Goal: Information Seeking & Learning: Learn about a topic

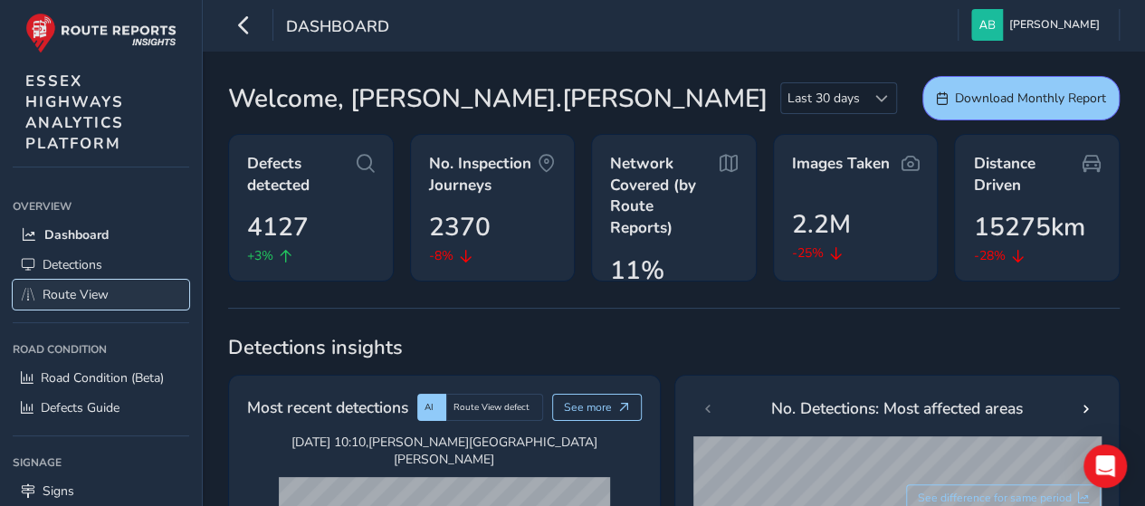
click at [107, 289] on span "Route View" at bounding box center [76, 294] width 66 height 17
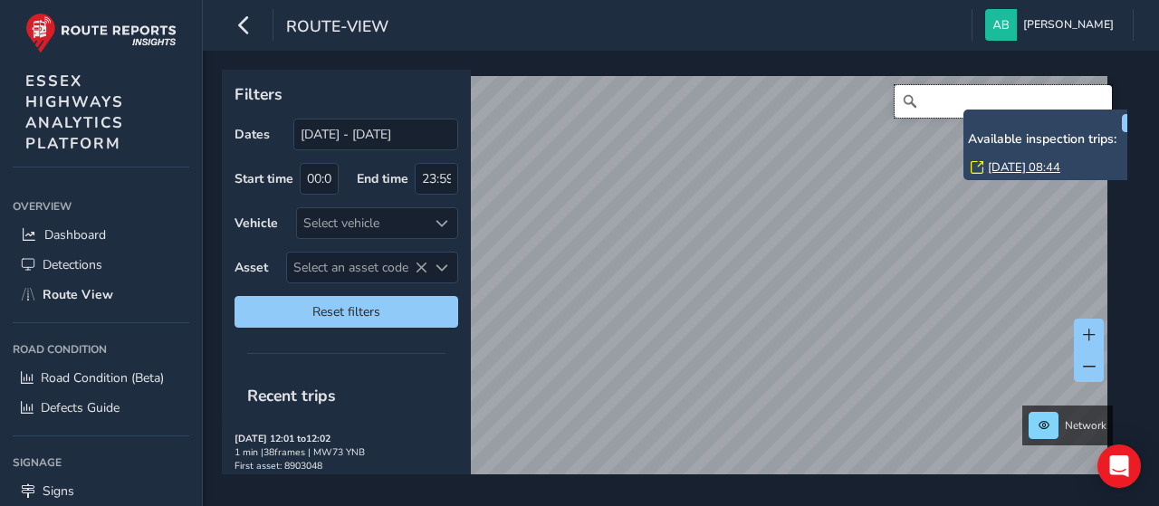
click at [943, 99] on input "Search" at bounding box center [1003, 101] width 217 height 33
drag, startPoint x: 1110, startPoint y: 120, endPoint x: 1114, endPoint y: 144, distance: 23.8
click at [1114, 138] on div "x Available inspection trips: [DATE] 08:44" at bounding box center [1054, 145] width 172 height 62
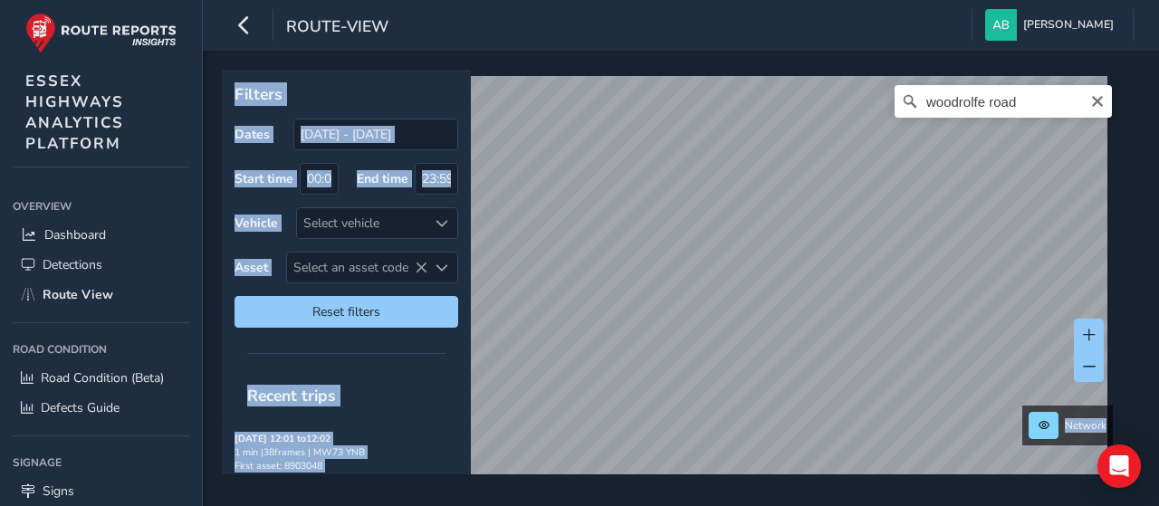
drag, startPoint x: 1123, startPoint y: 168, endPoint x: 1125, endPoint y: 189, distance: 21.8
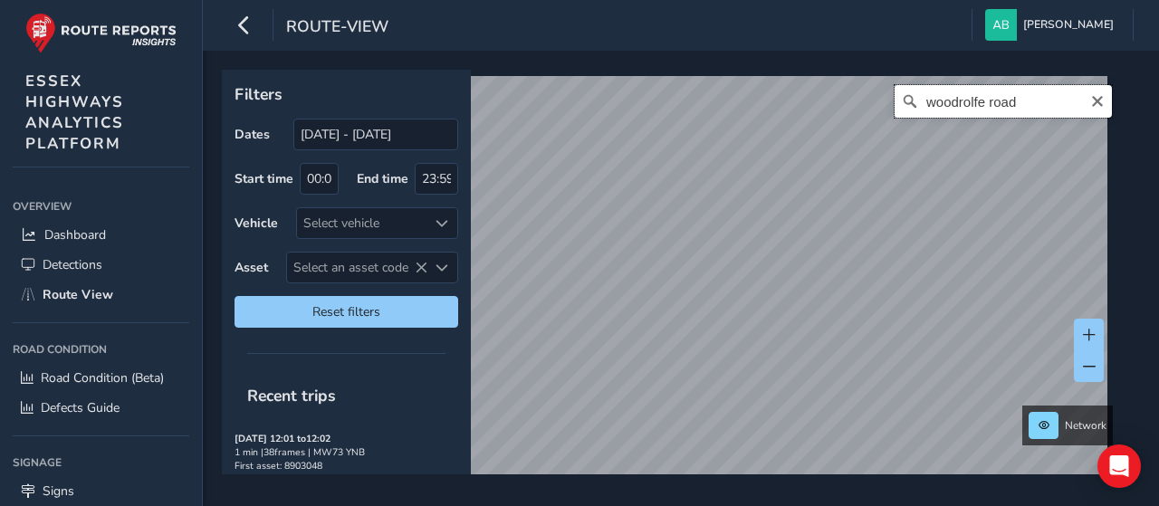
click at [1022, 98] on input "woodrolfe road" at bounding box center [1003, 101] width 217 height 33
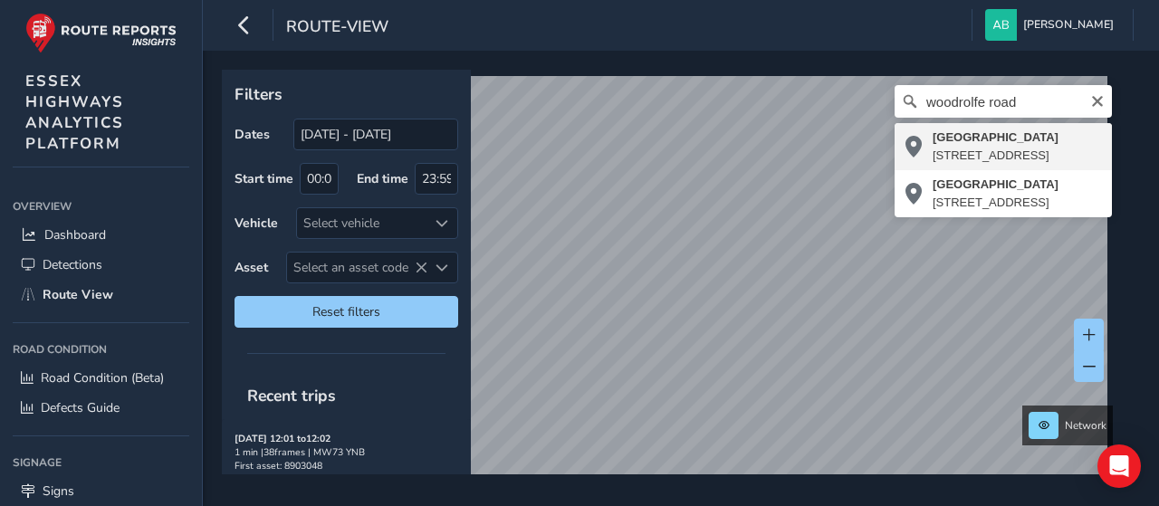
type input "[STREET_ADDRESS]"
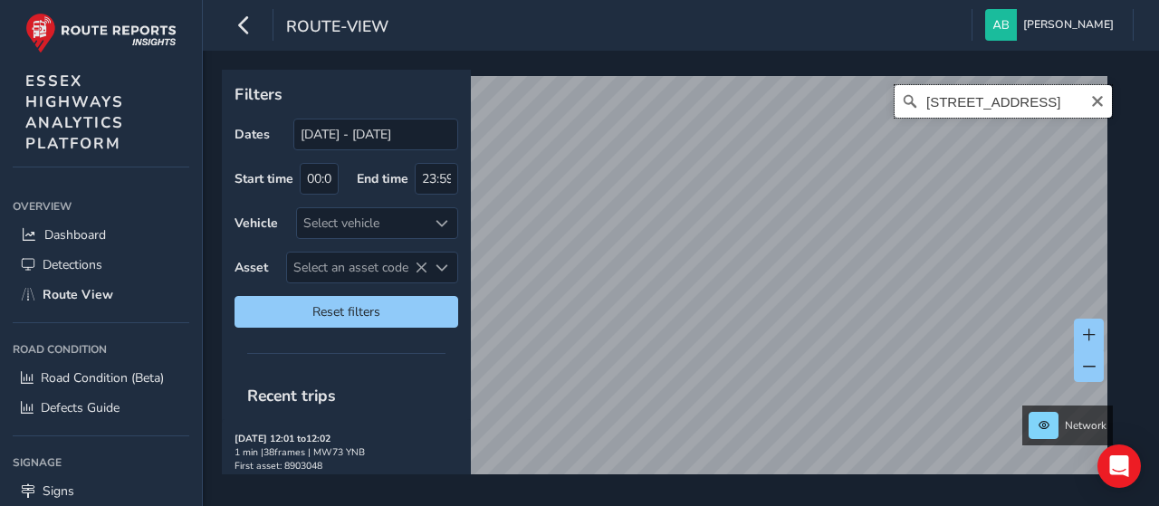
click at [1050, 99] on input "[STREET_ADDRESS]" at bounding box center [1003, 101] width 217 height 33
click at [1092, 101] on icon "Clear" at bounding box center [1097, 101] width 11 height 11
click at [966, 108] on input "Search" at bounding box center [1003, 101] width 217 height 33
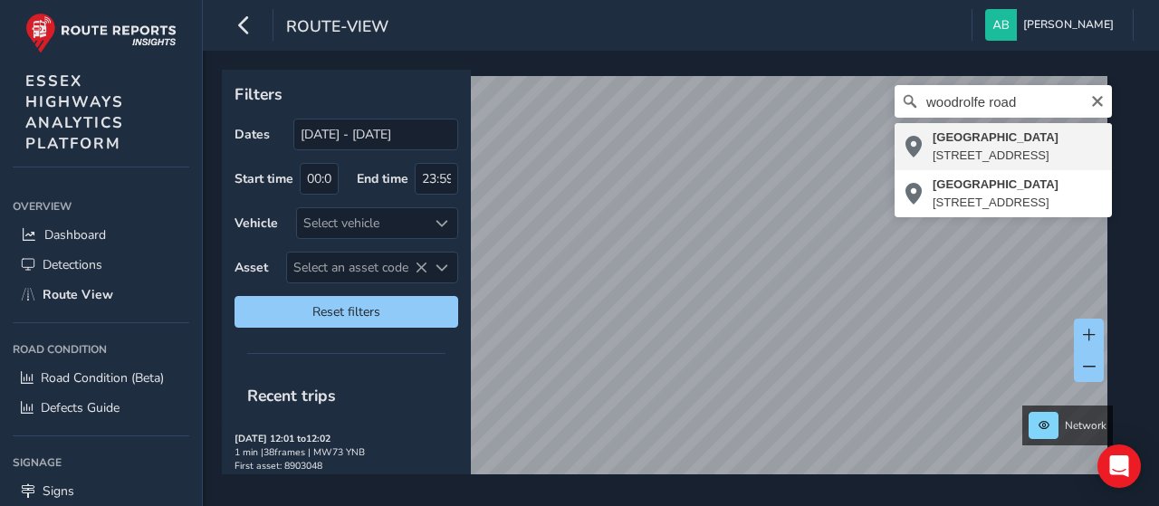
type input "[STREET_ADDRESS]"
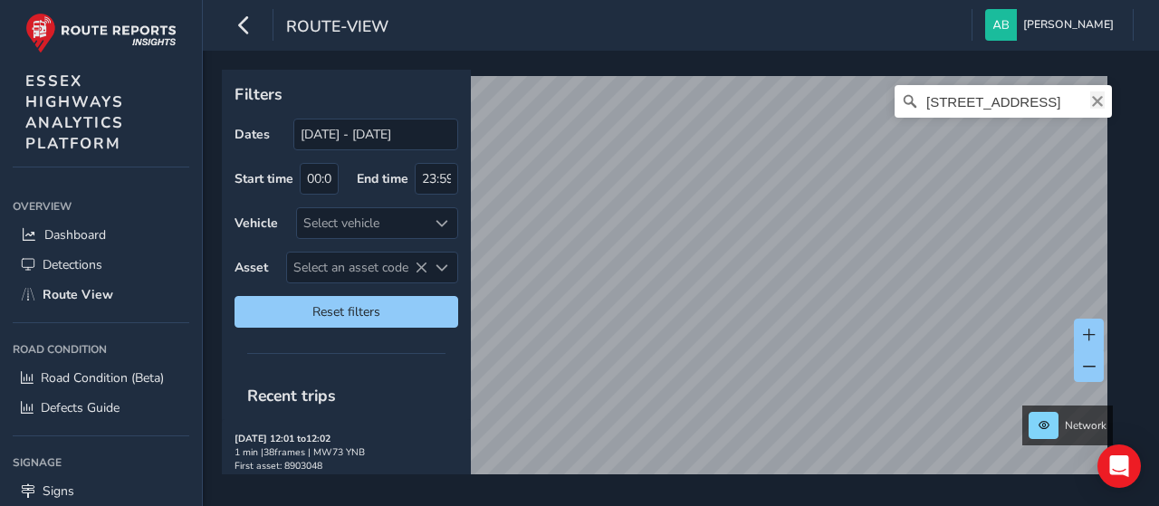
click at [1090, 104] on icon "Clear" at bounding box center [1097, 101] width 14 height 14
click at [974, 105] on input "Search" at bounding box center [1003, 101] width 217 height 33
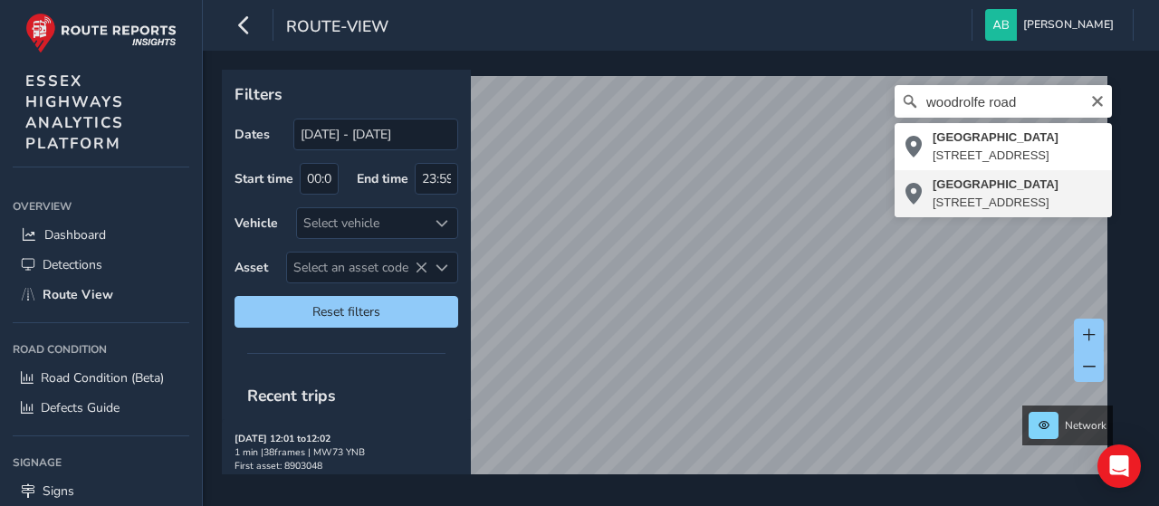
type input "[STREET_ADDRESS]"
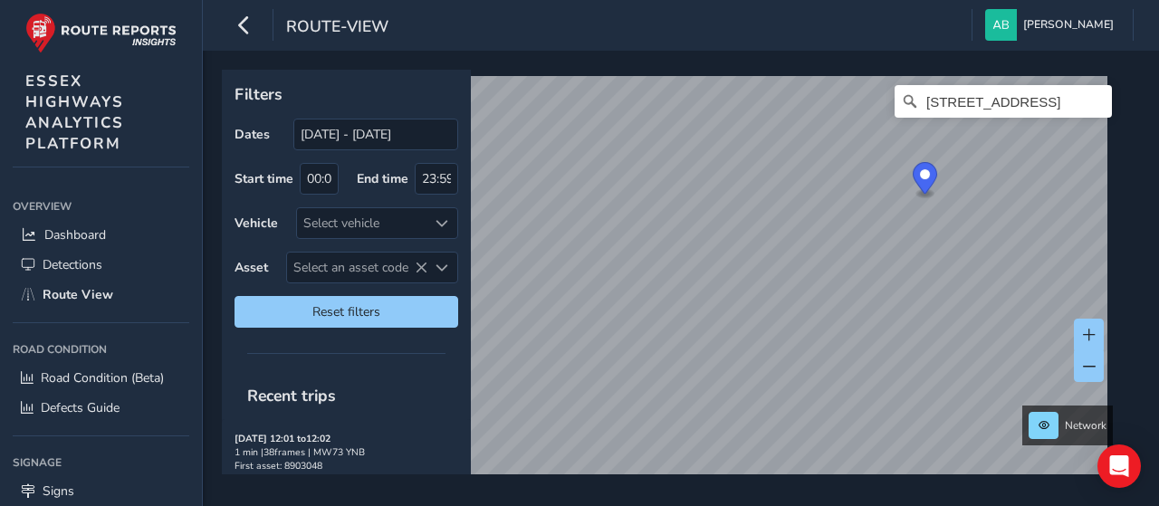
click at [1117, 189] on div "Network [STREET_ADDRESS]" at bounding box center [674, 272] width 905 height 405
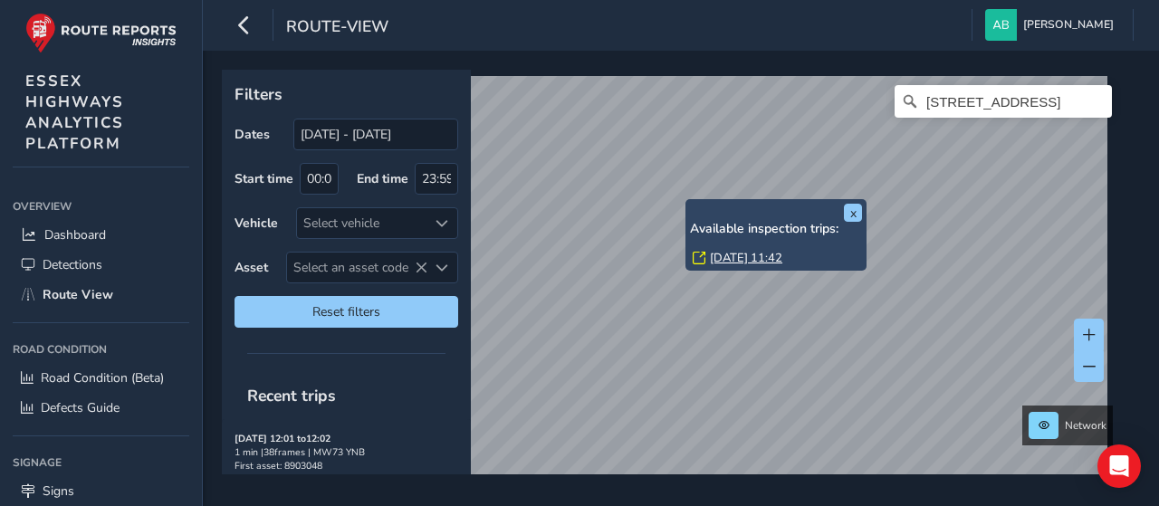
click at [728, 257] on link "[DATE] 11:42" at bounding box center [746, 258] width 72 height 16
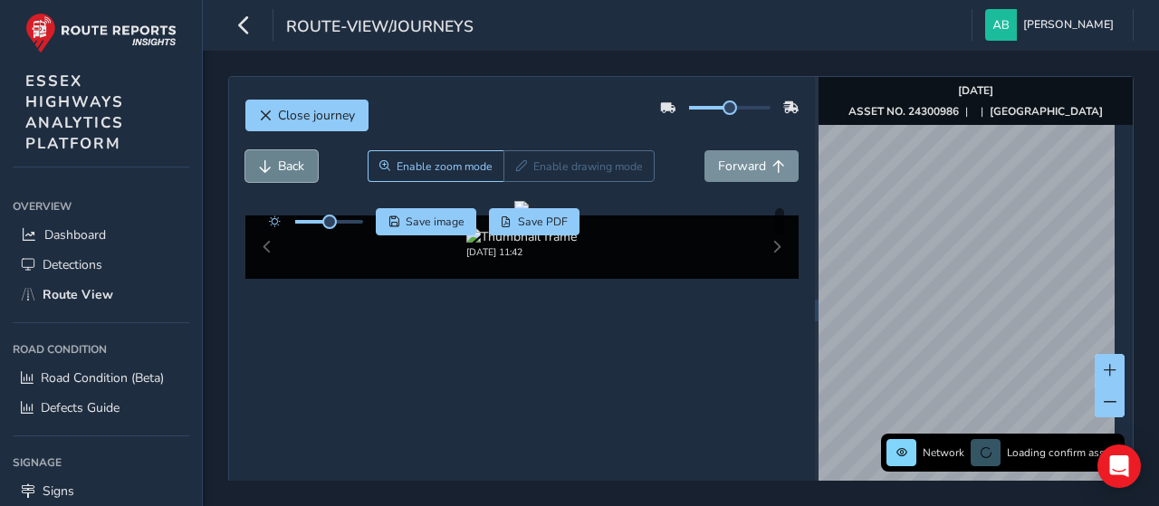
click at [279, 164] on span "Back" at bounding box center [291, 166] width 26 height 17
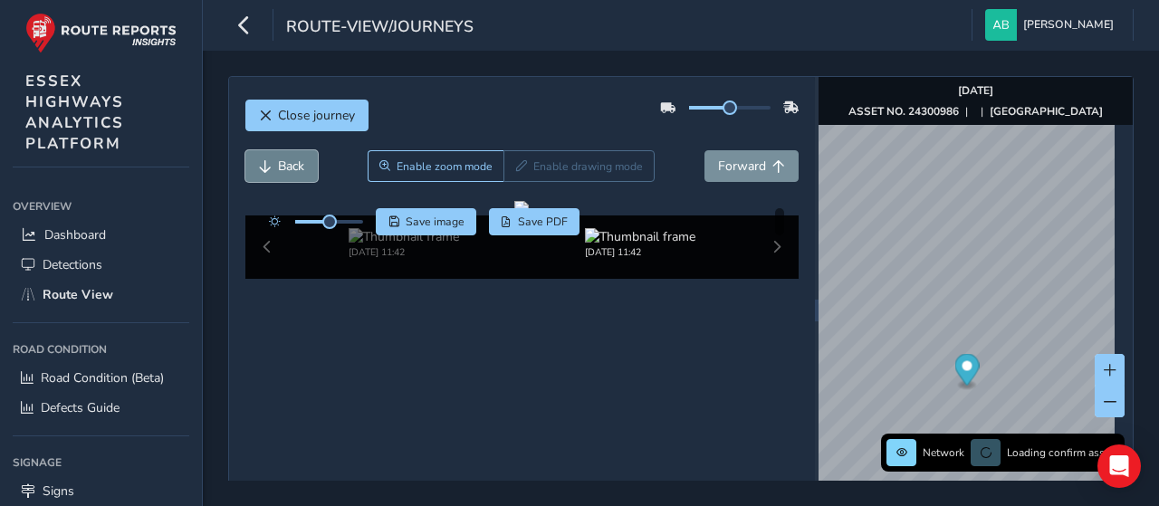
click at [279, 164] on span "Back" at bounding box center [291, 166] width 26 height 17
click at [280, 164] on span "Back" at bounding box center [291, 166] width 26 height 17
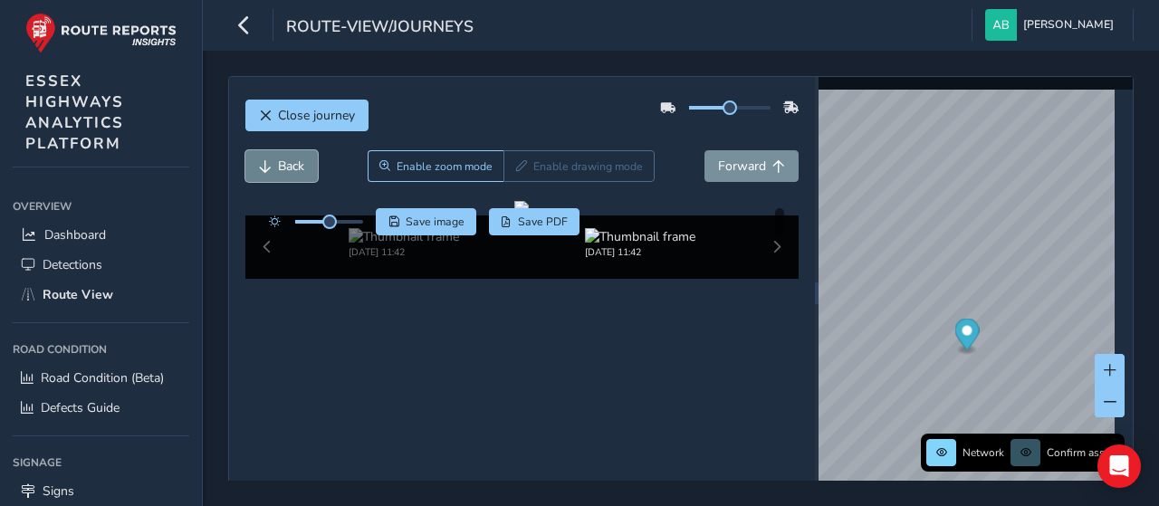
click at [280, 164] on span "Back" at bounding box center [291, 166] width 26 height 17
click at [281, 164] on span "Back" at bounding box center [291, 166] width 26 height 17
click at [284, 164] on span "Back" at bounding box center [291, 166] width 26 height 17
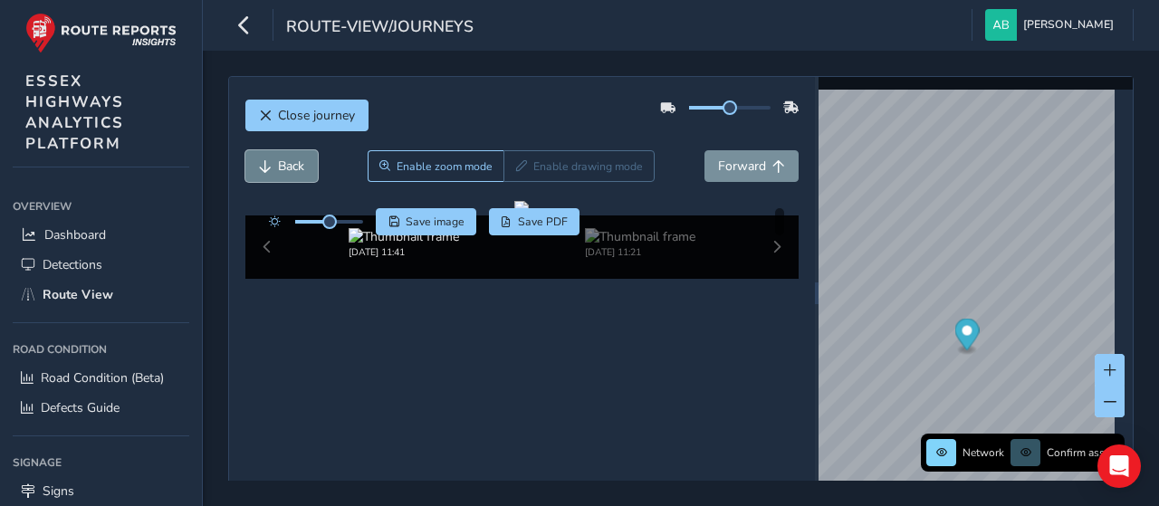
click at [284, 164] on span "Back" at bounding box center [291, 166] width 26 height 17
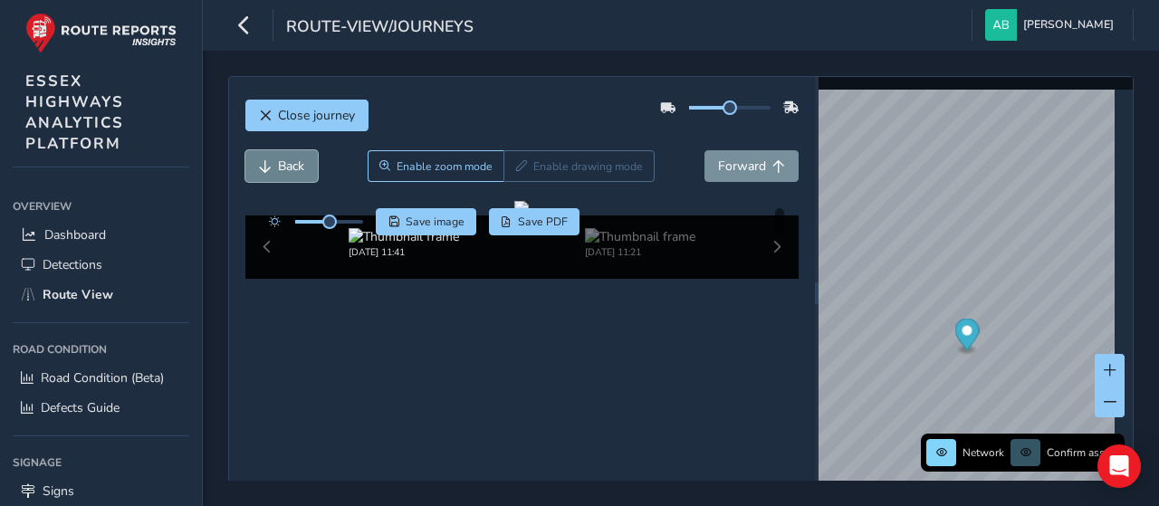
click at [284, 164] on span "Back" at bounding box center [291, 166] width 26 height 17
click at [746, 161] on span "Forward" at bounding box center [742, 166] width 48 height 17
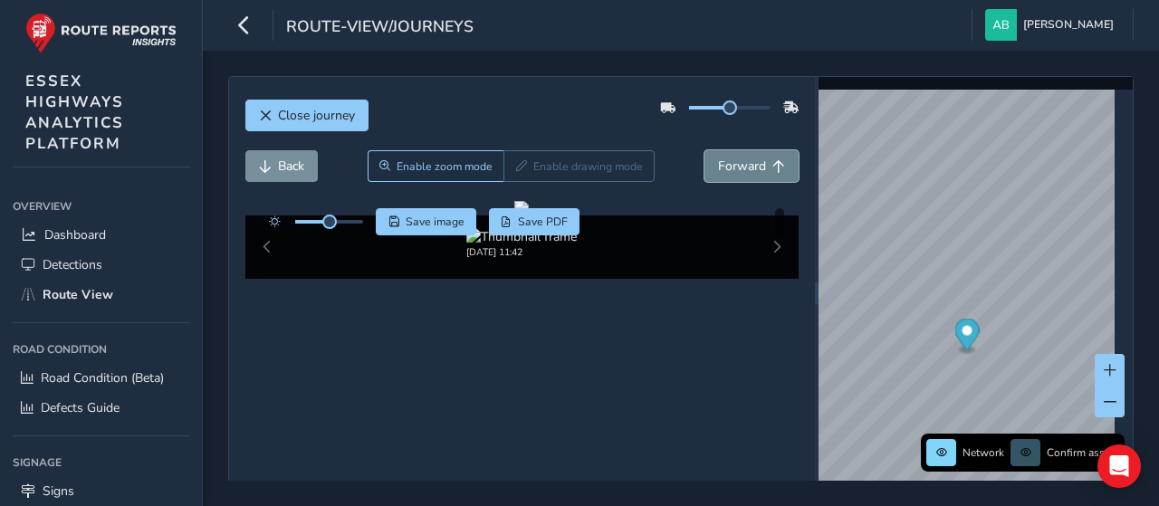
click at [746, 161] on span "Forward" at bounding box center [742, 166] width 48 height 17
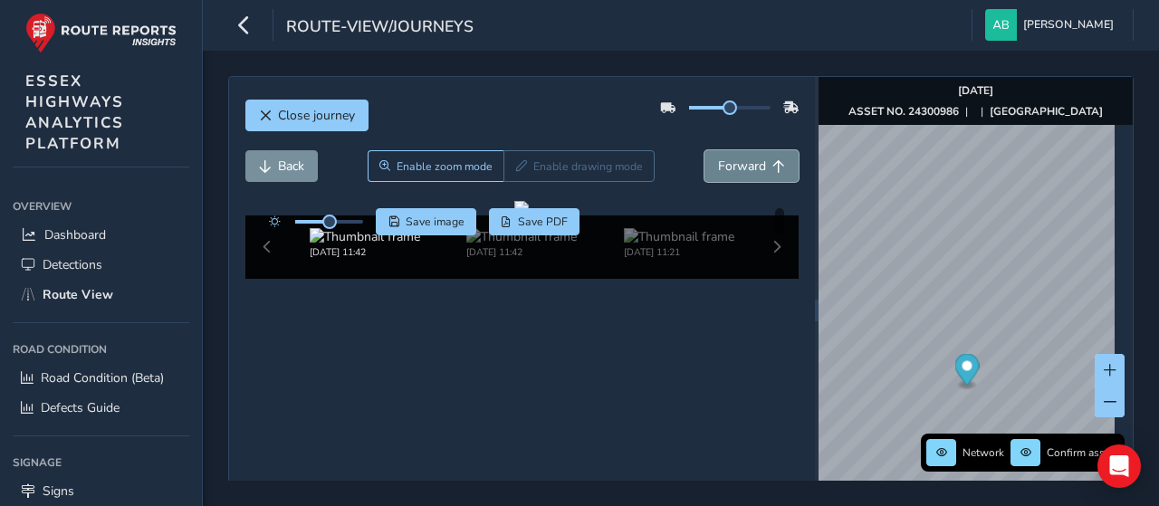
click at [746, 161] on span "Forward" at bounding box center [742, 166] width 48 height 17
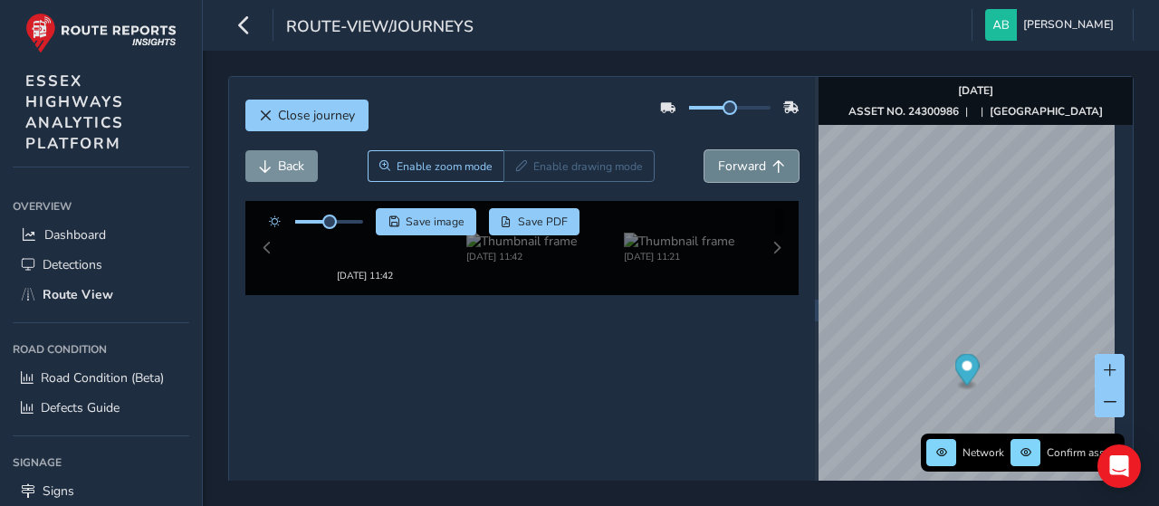
click at [746, 161] on span "Forward" at bounding box center [742, 166] width 48 height 17
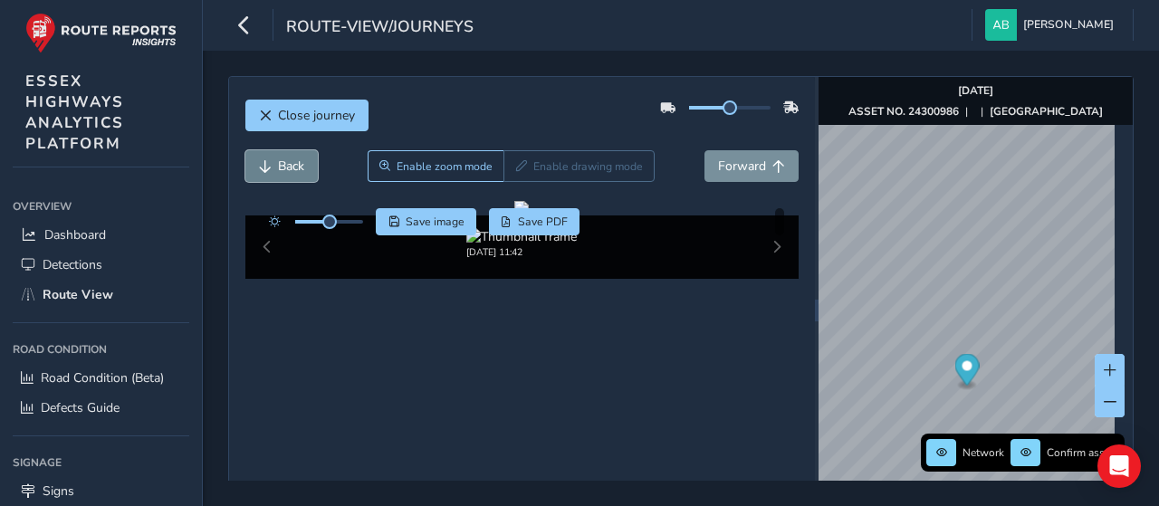
click at [299, 164] on span "Back" at bounding box center [291, 166] width 26 height 17
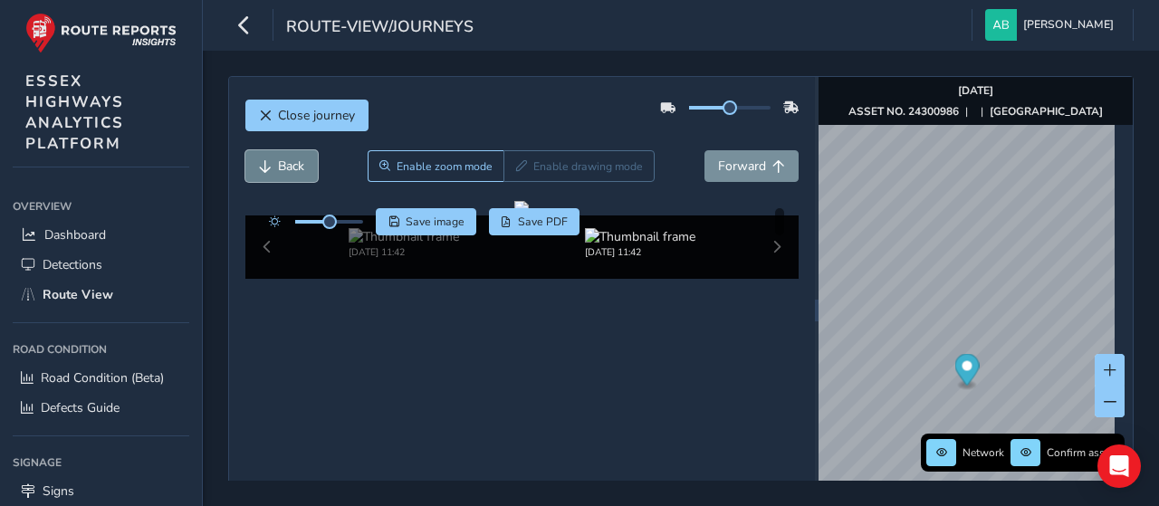
click at [299, 164] on span "Back" at bounding box center [291, 166] width 26 height 17
click at [305, 164] on button "Back" at bounding box center [281, 166] width 72 height 32
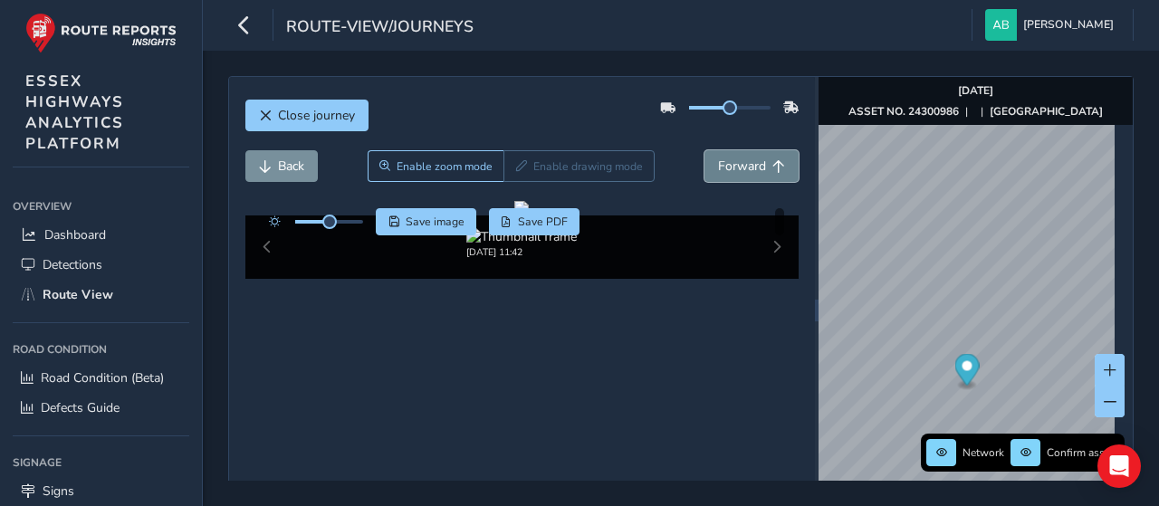
click at [744, 165] on span "Forward" at bounding box center [742, 166] width 48 height 17
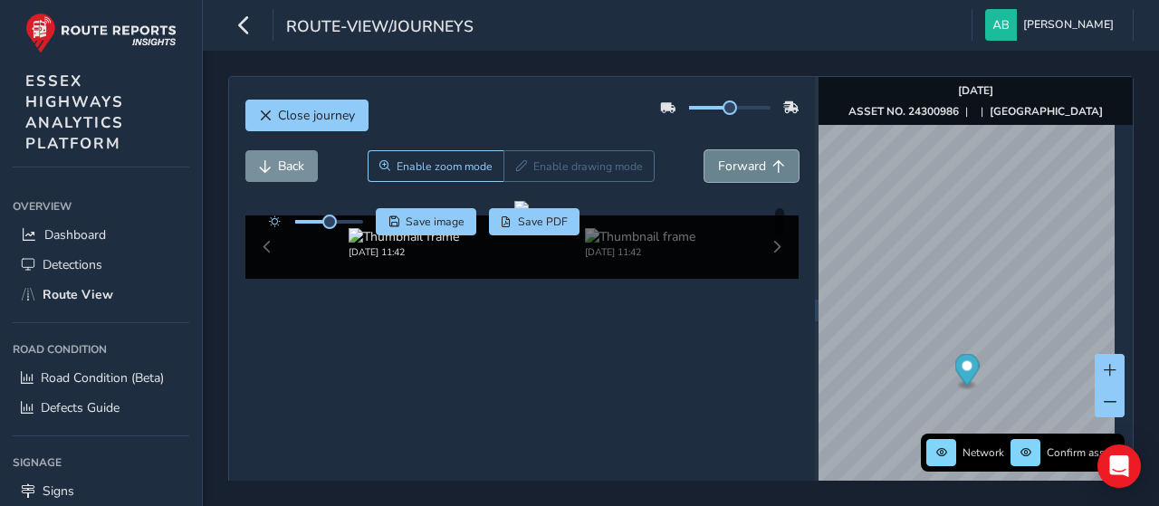
click at [744, 165] on span "Forward" at bounding box center [742, 166] width 48 height 17
click at [745, 165] on span "Forward" at bounding box center [742, 166] width 48 height 17
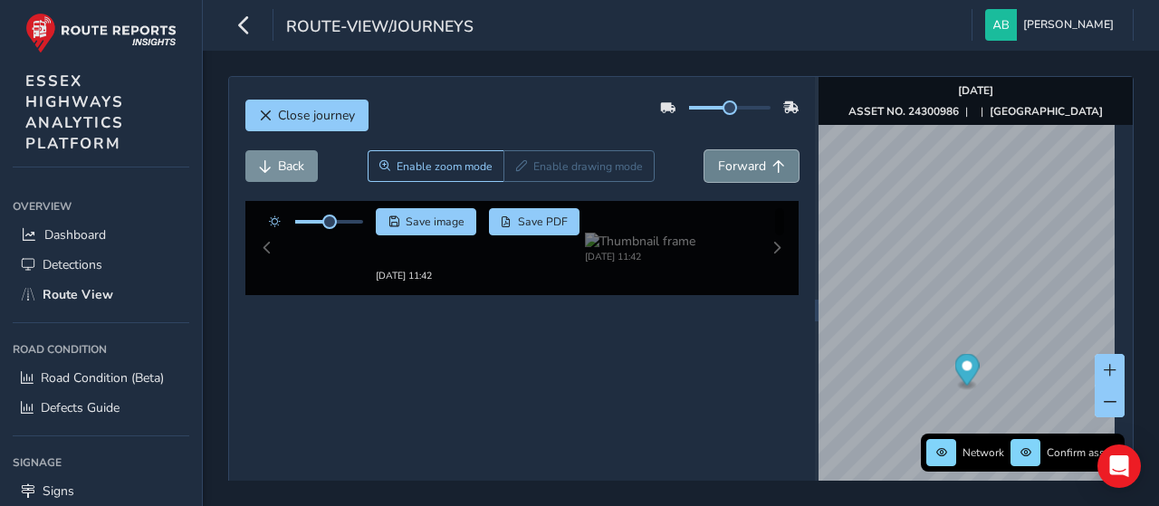
click at [745, 165] on span "Forward" at bounding box center [742, 166] width 48 height 17
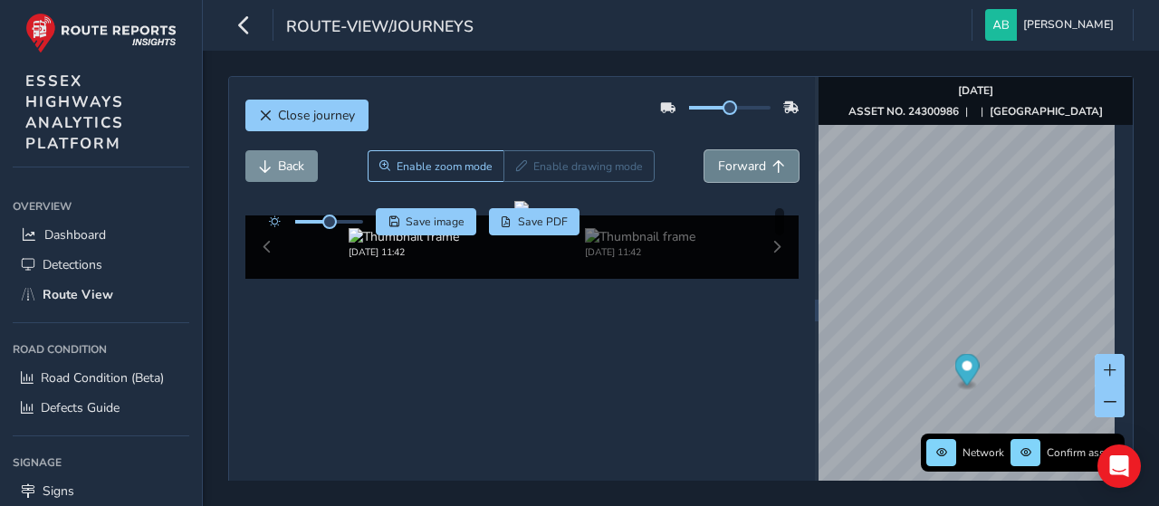
click at [745, 165] on span "Forward" at bounding box center [742, 166] width 48 height 17
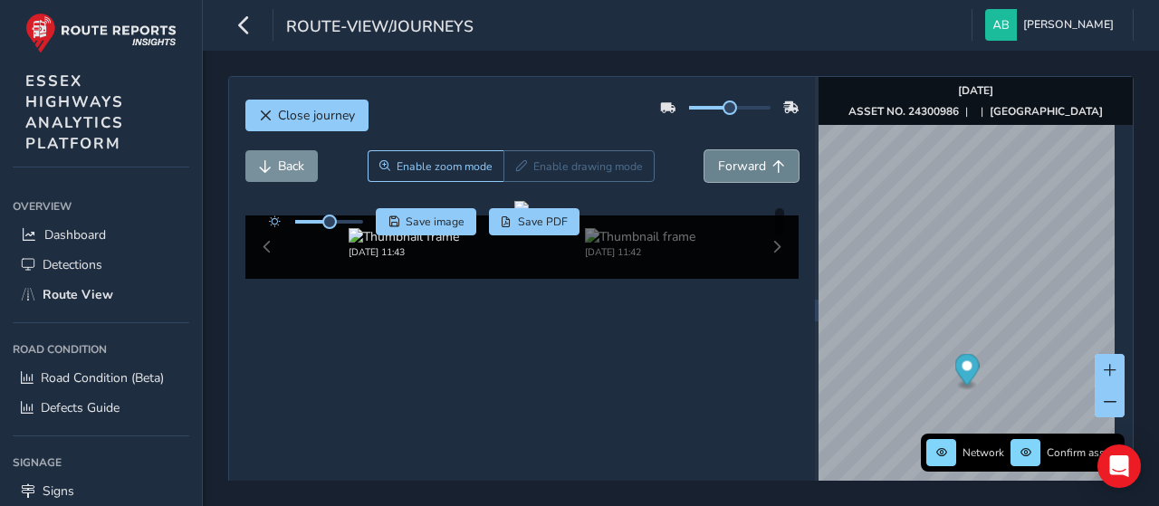
click at [745, 165] on span "Forward" at bounding box center [742, 166] width 48 height 17
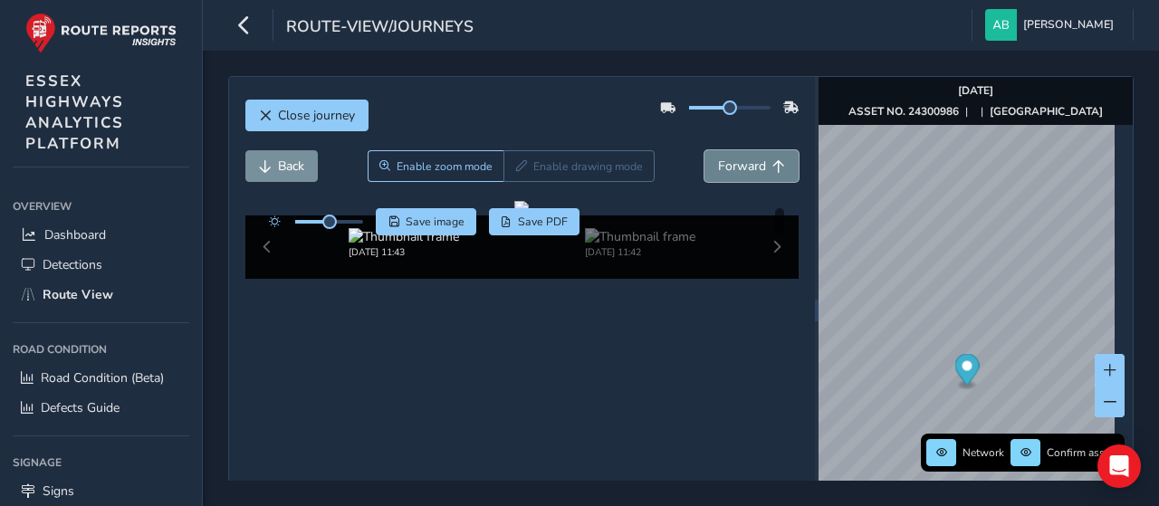
click at [745, 165] on span "Forward" at bounding box center [742, 166] width 48 height 17
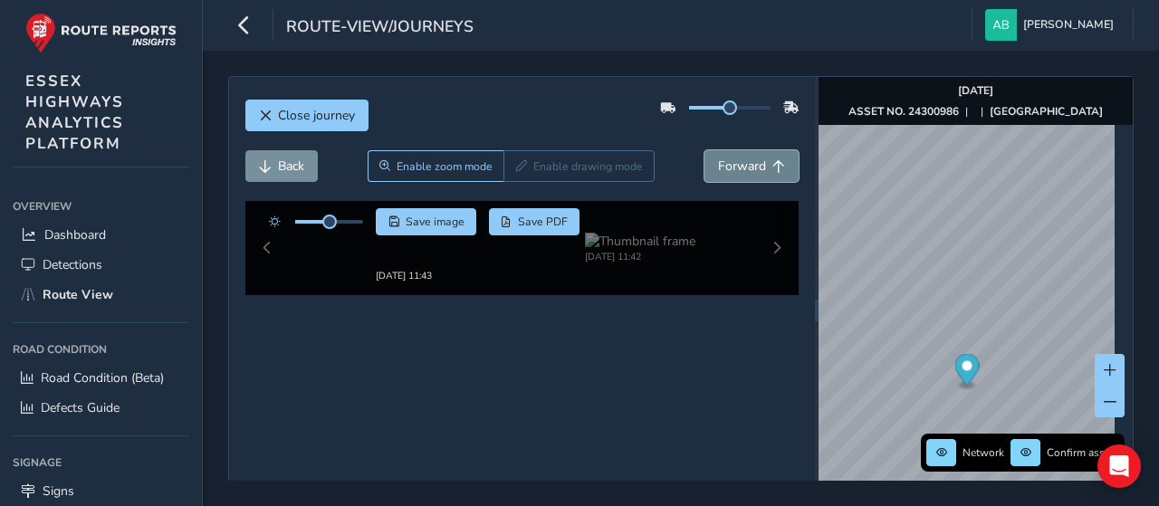
click at [745, 165] on span "Forward" at bounding box center [742, 166] width 48 height 17
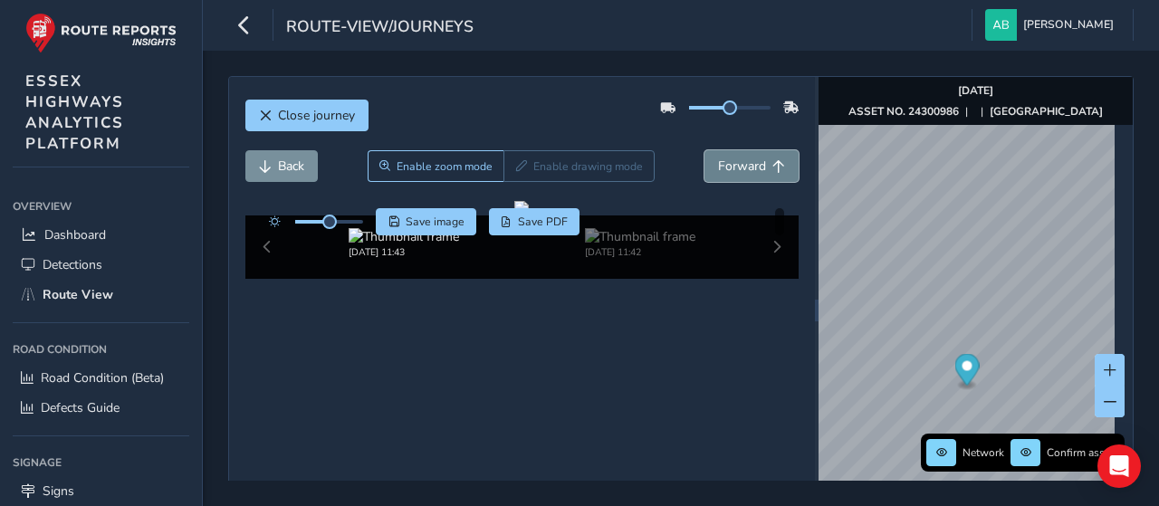
click at [745, 165] on span "Forward" at bounding box center [742, 166] width 48 height 17
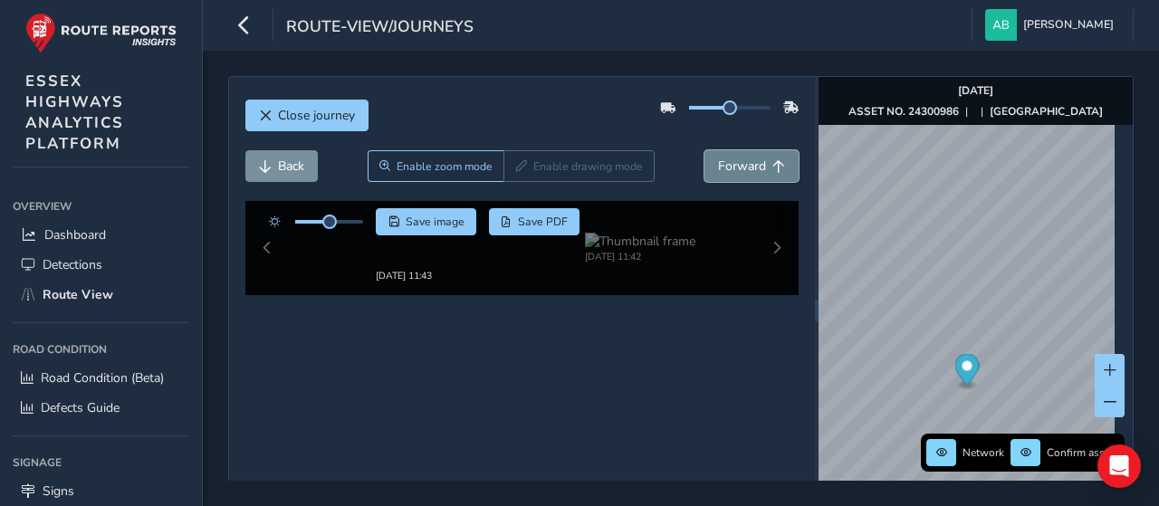
click at [745, 165] on span "Forward" at bounding box center [742, 166] width 48 height 17
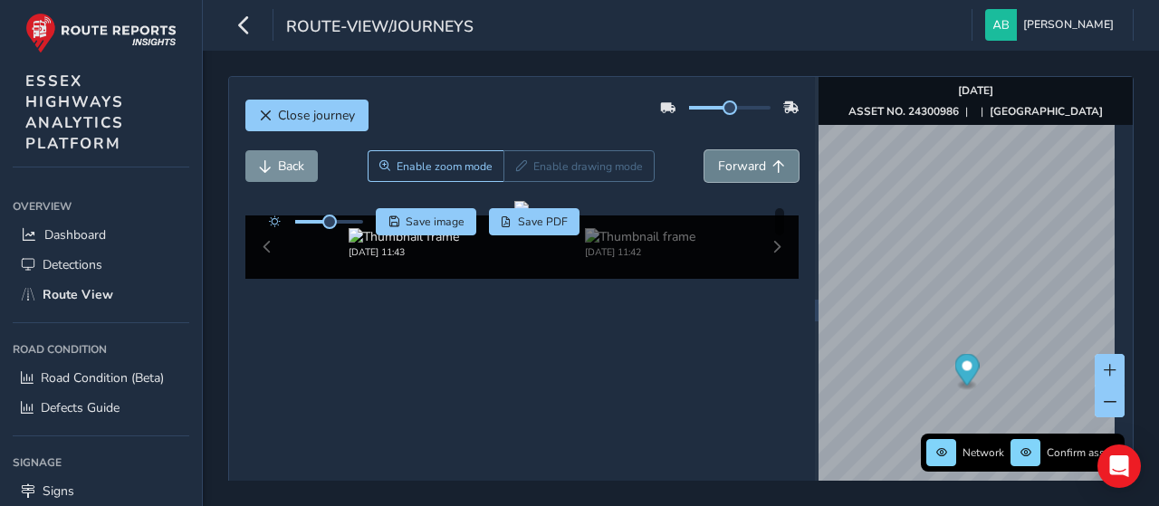
click at [745, 165] on span "Forward" at bounding box center [742, 166] width 48 height 17
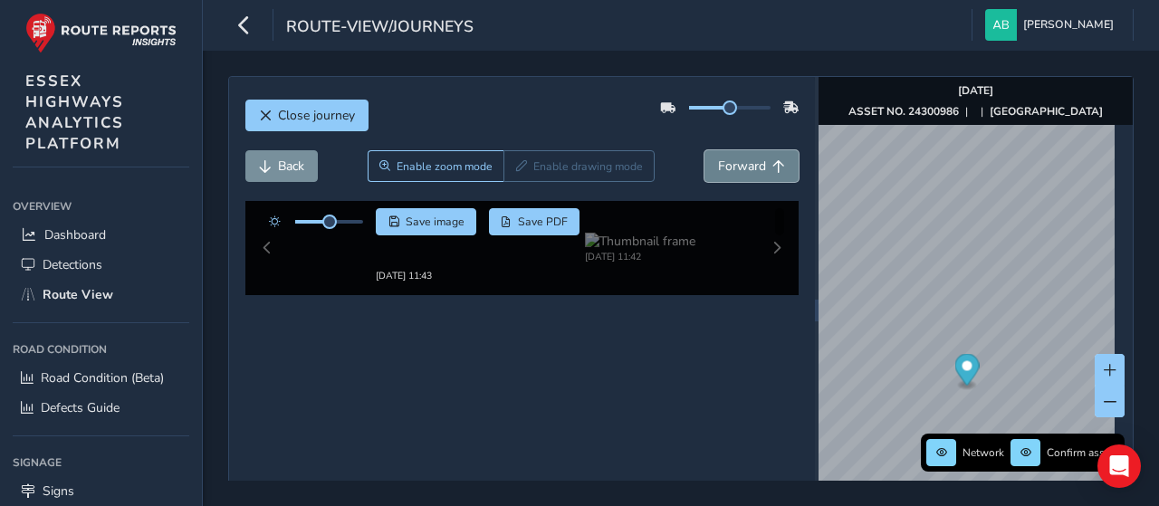
click at [745, 165] on span "Forward" at bounding box center [742, 166] width 48 height 17
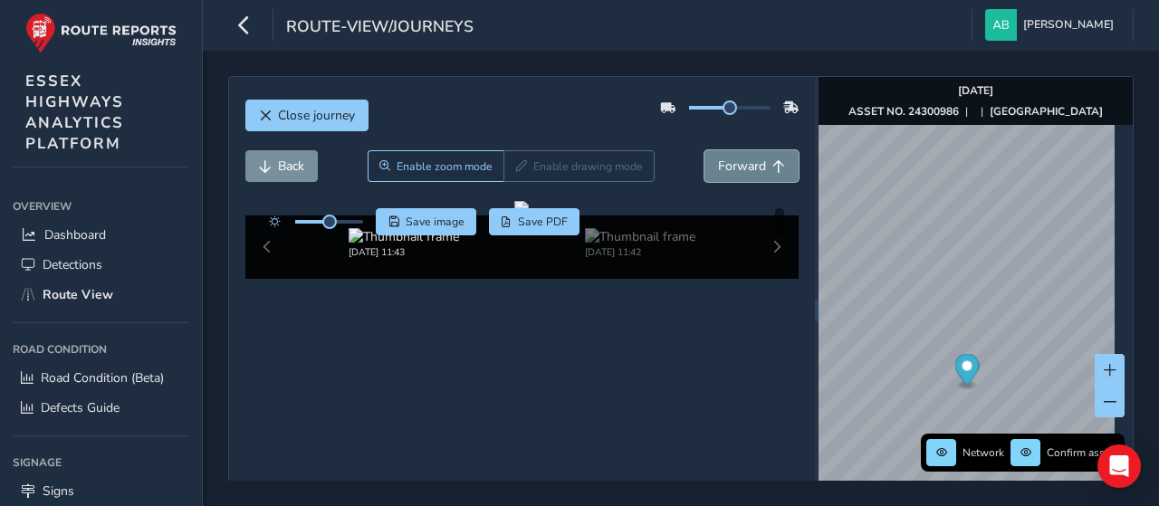
click at [745, 165] on span "Forward" at bounding box center [742, 166] width 48 height 17
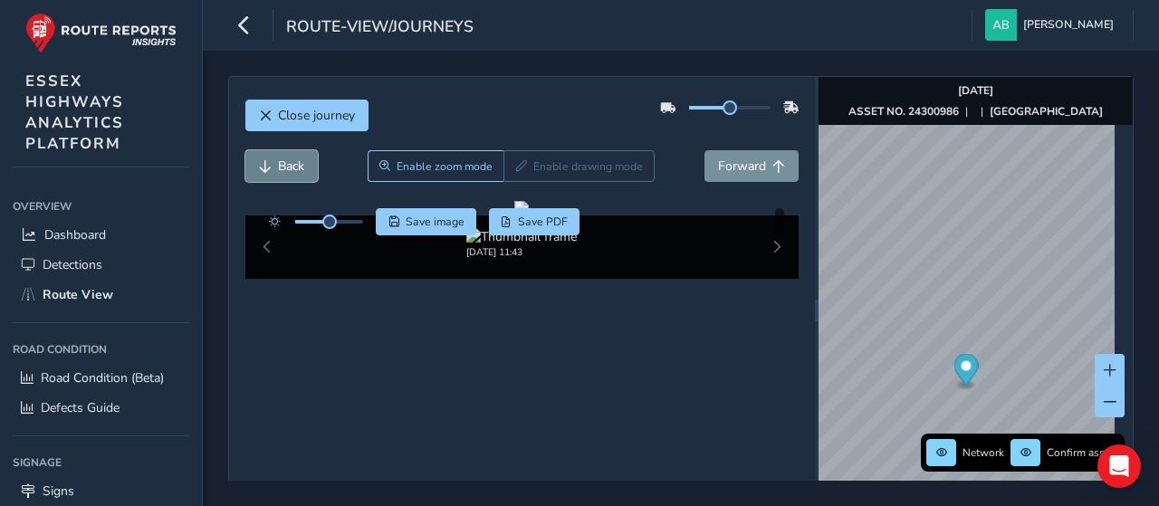
click at [301, 163] on span "Back" at bounding box center [291, 166] width 26 height 17
click at [237, 24] on icon "button" at bounding box center [244, 25] width 19 height 32
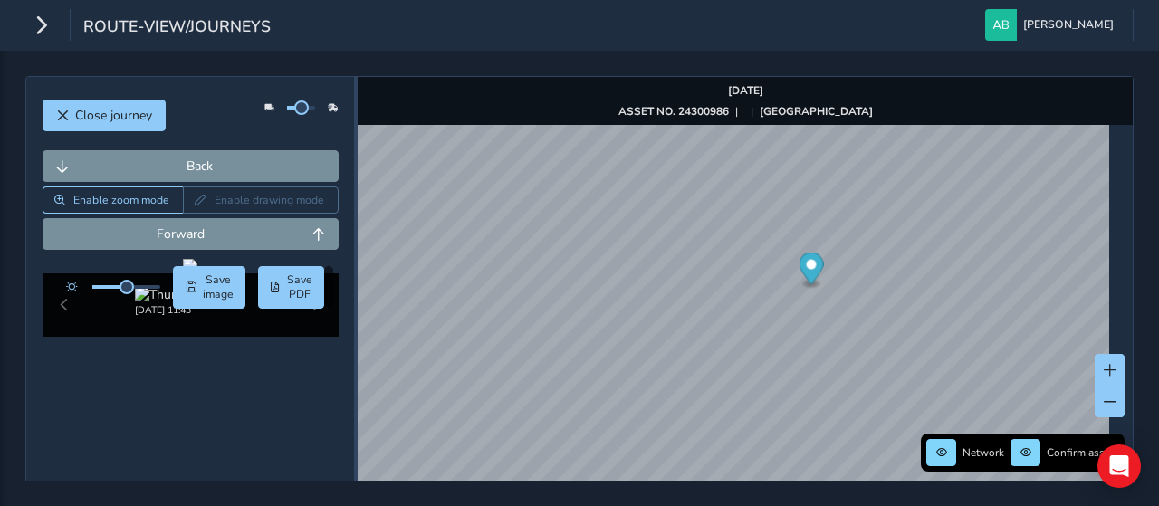
drag, startPoint x: 735, startPoint y: 311, endPoint x: 350, endPoint y: 300, distance: 385.0
click at [354, 300] on div at bounding box center [356, 310] width 4 height 467
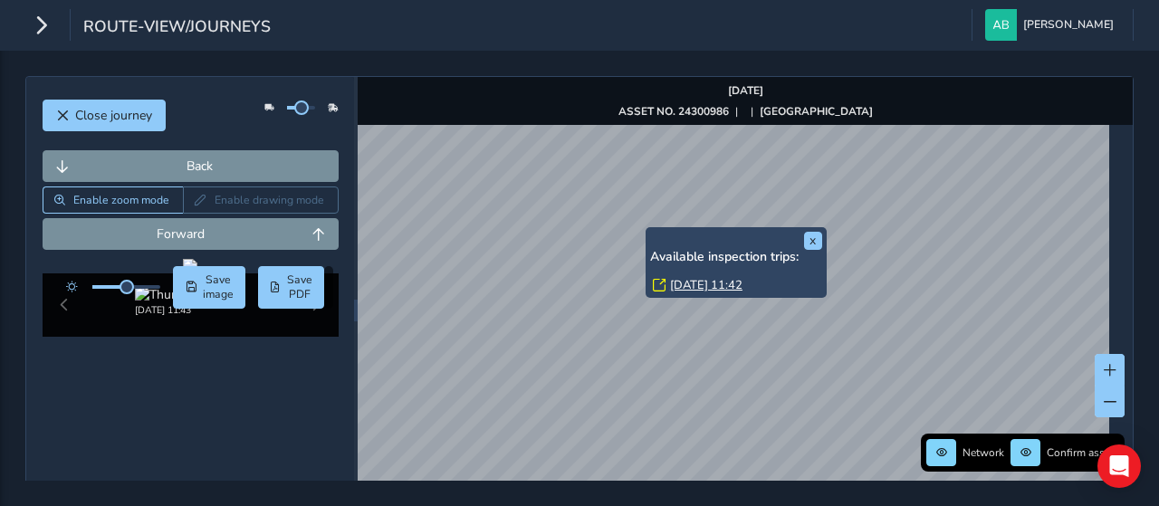
click at [692, 284] on link "[DATE] 11:42" at bounding box center [706, 285] width 72 height 16
click at [692, 283] on link "[DATE] 11:42" at bounding box center [706, 285] width 72 height 16
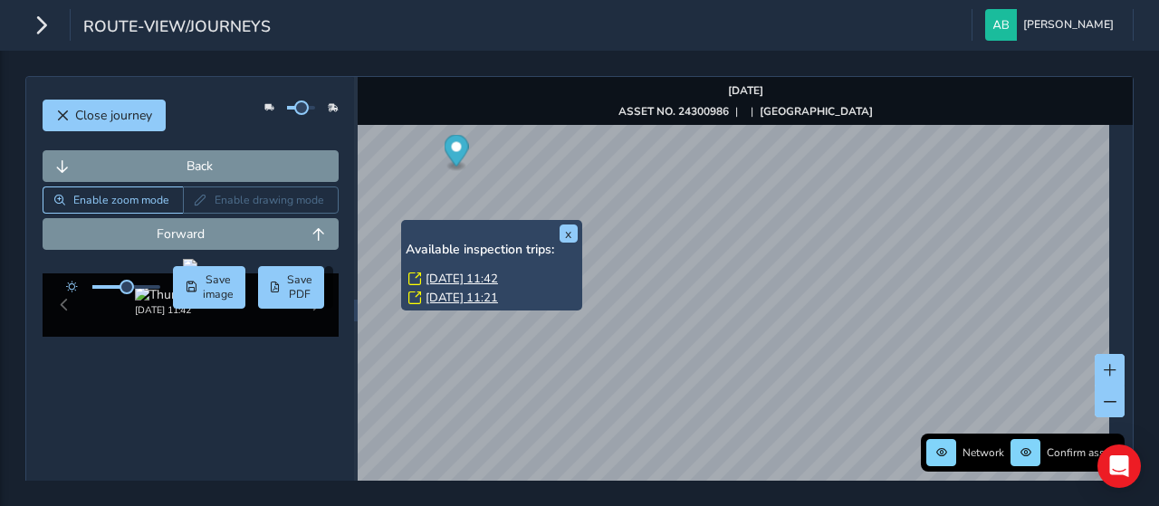
click at [436, 278] on link "[DATE] 11:42" at bounding box center [462, 279] width 72 height 16
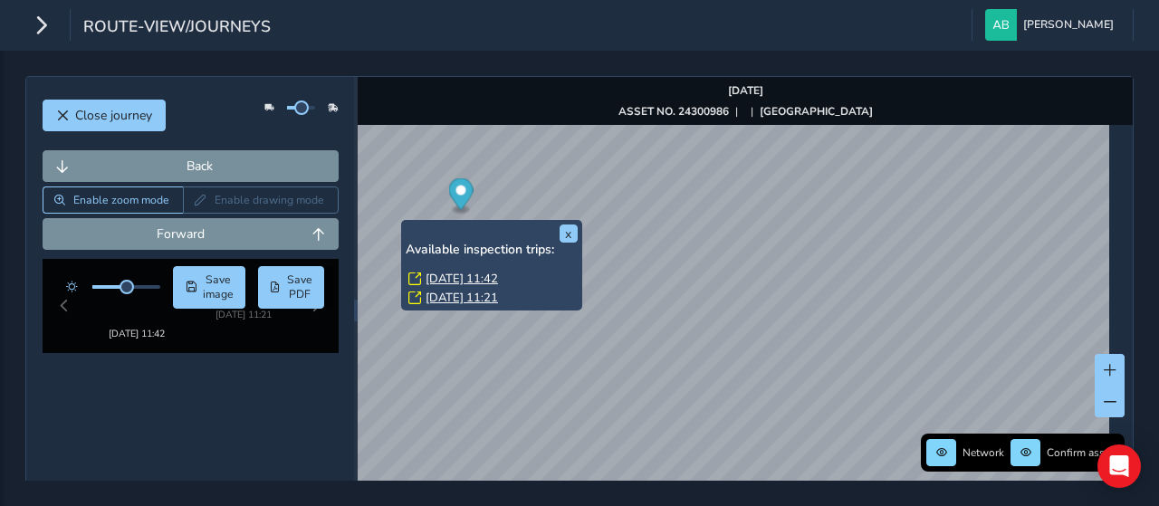
click at [436, 278] on link "[DATE] 11:42" at bounding box center [462, 279] width 72 height 16
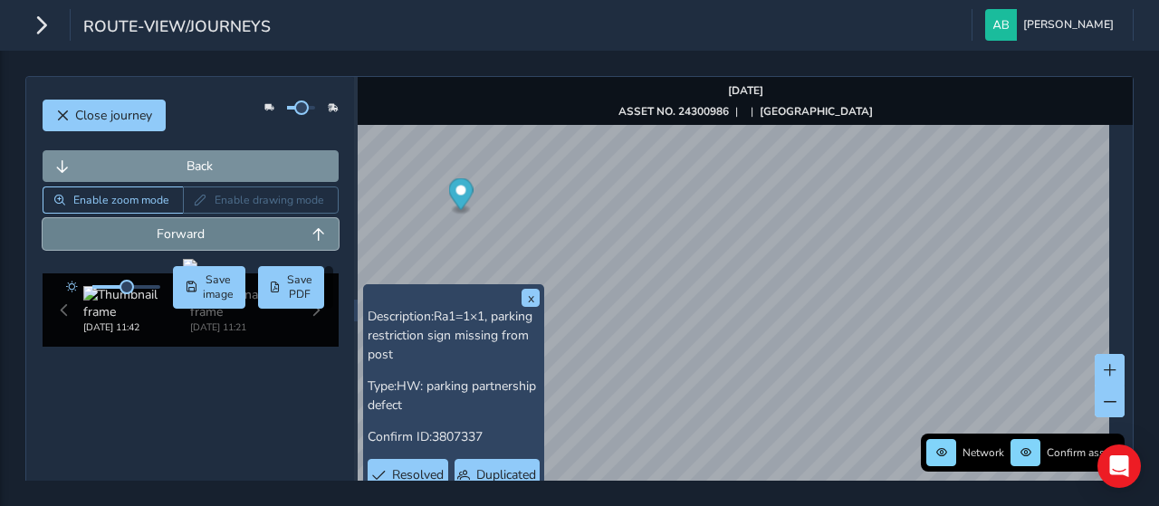
click at [197, 233] on span "Forward" at bounding box center [181, 233] width 250 height 17
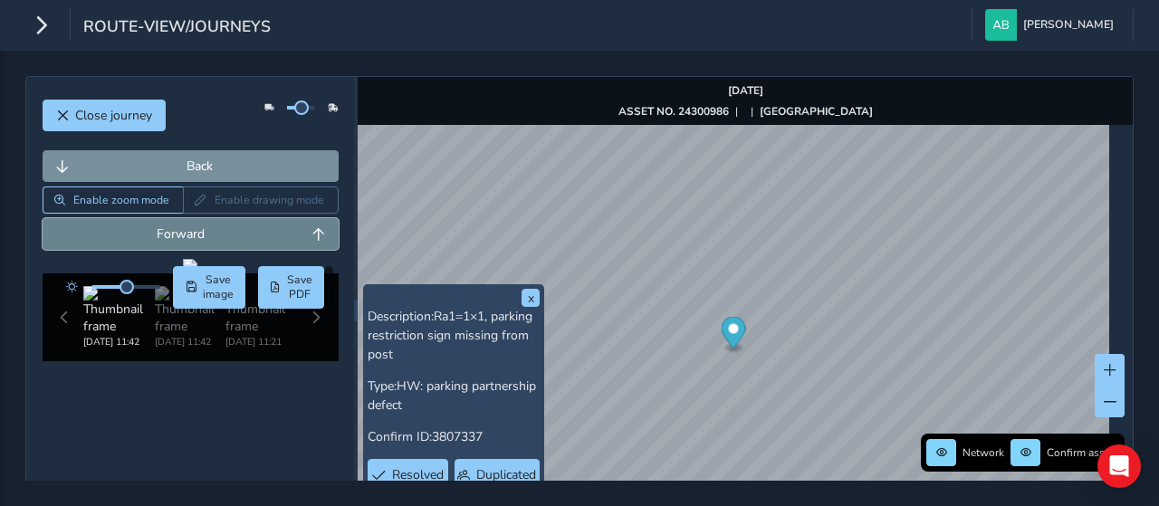
click at [197, 233] on span "Forward" at bounding box center [181, 233] width 250 height 17
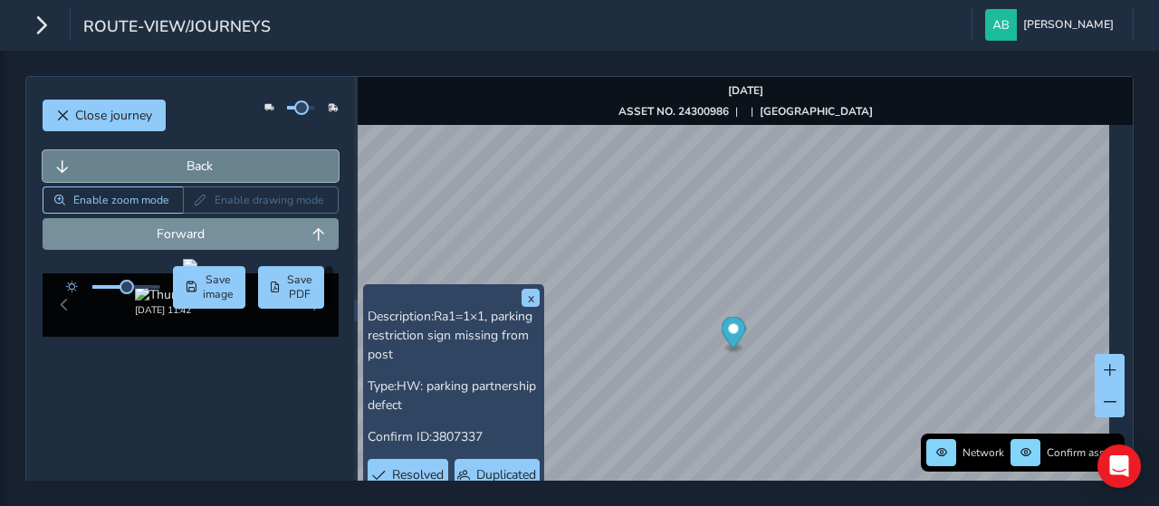
click at [135, 164] on span "Back" at bounding box center [200, 166] width 250 height 17
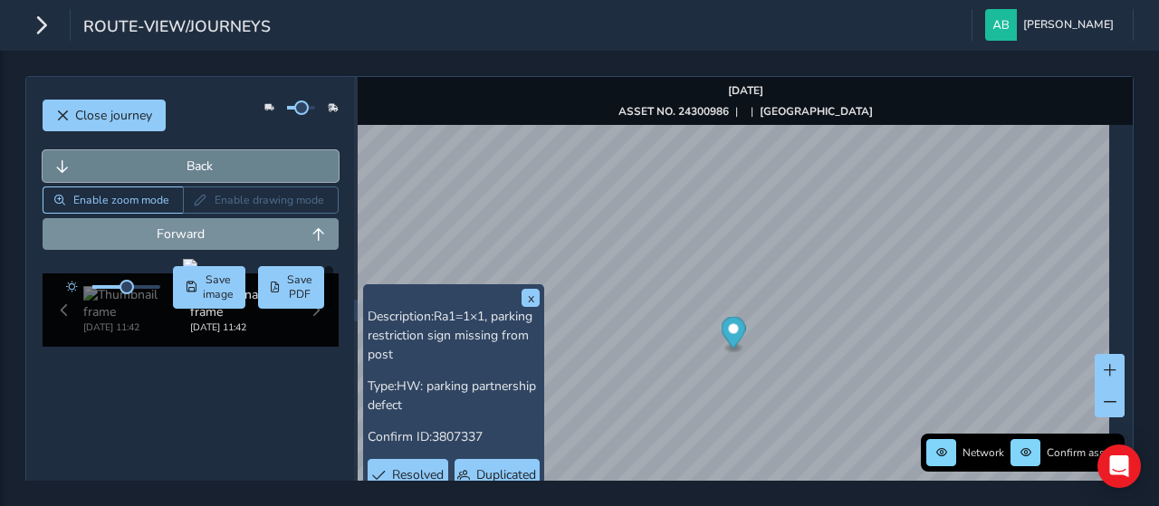
click at [135, 164] on span "Back" at bounding box center [200, 166] width 250 height 17
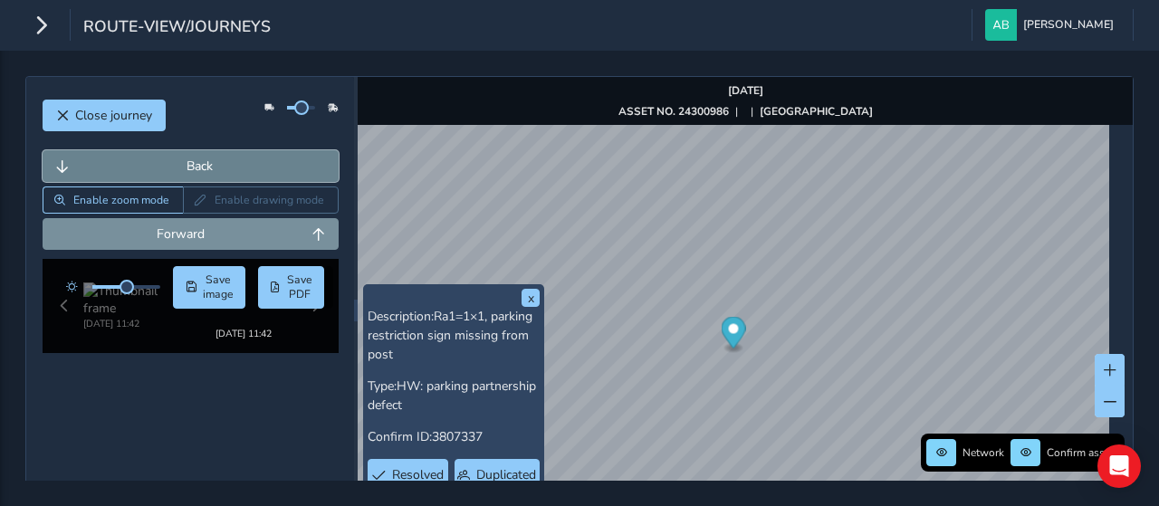
click at [135, 164] on span "Back" at bounding box center [200, 166] width 250 height 17
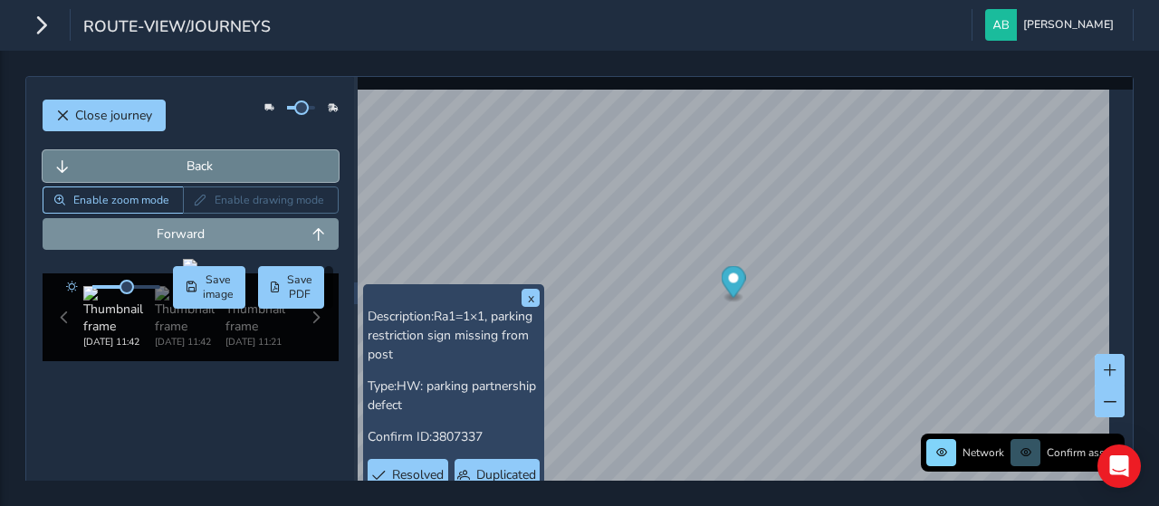
click at [135, 164] on span "Back" at bounding box center [200, 166] width 250 height 17
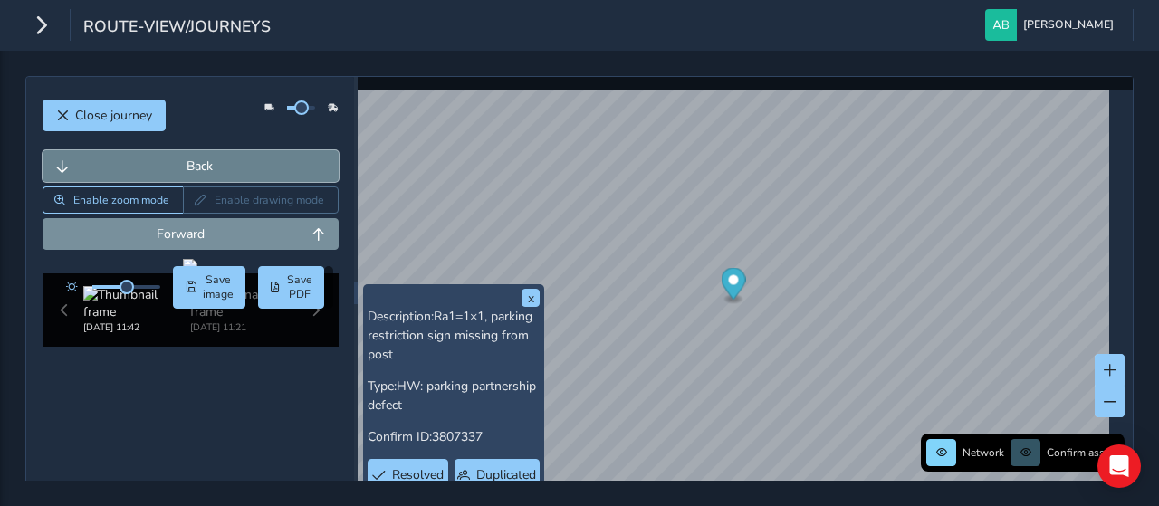
click at [135, 164] on span "Back" at bounding box center [200, 166] width 250 height 17
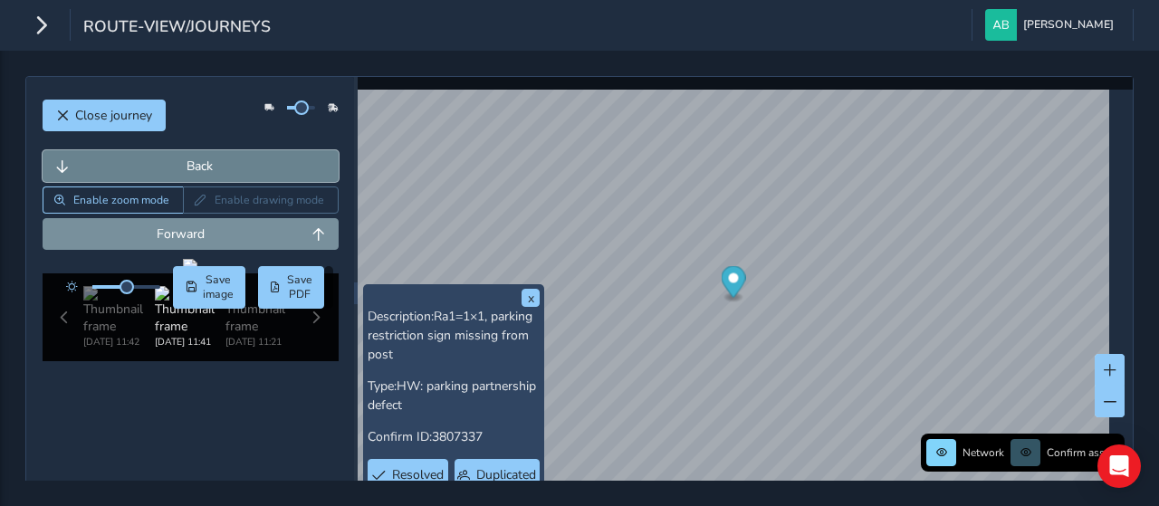
click at [135, 164] on span "Back" at bounding box center [200, 166] width 250 height 17
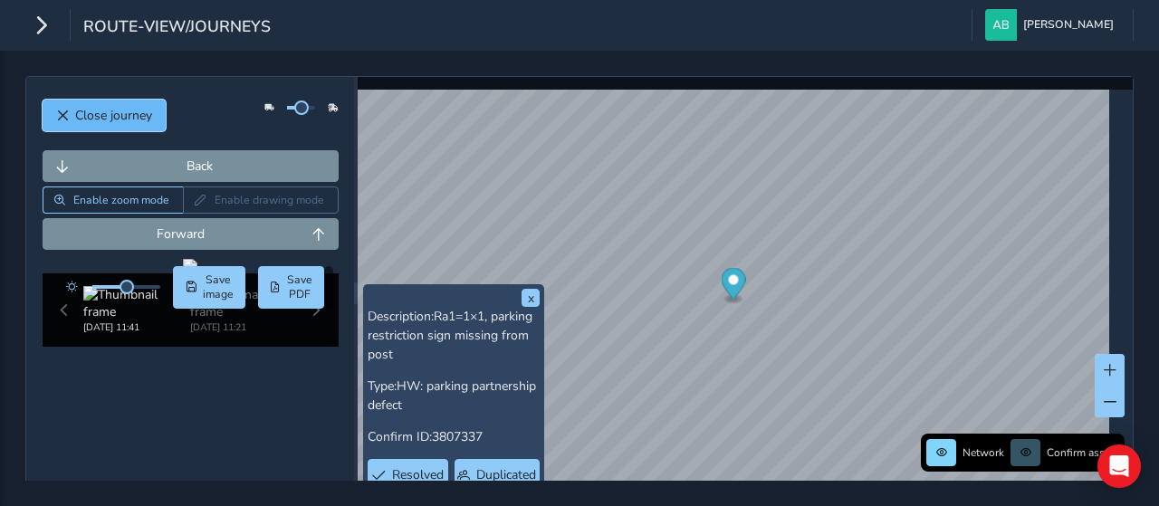
click at [127, 111] on span "Close journey" at bounding box center [113, 115] width 77 height 17
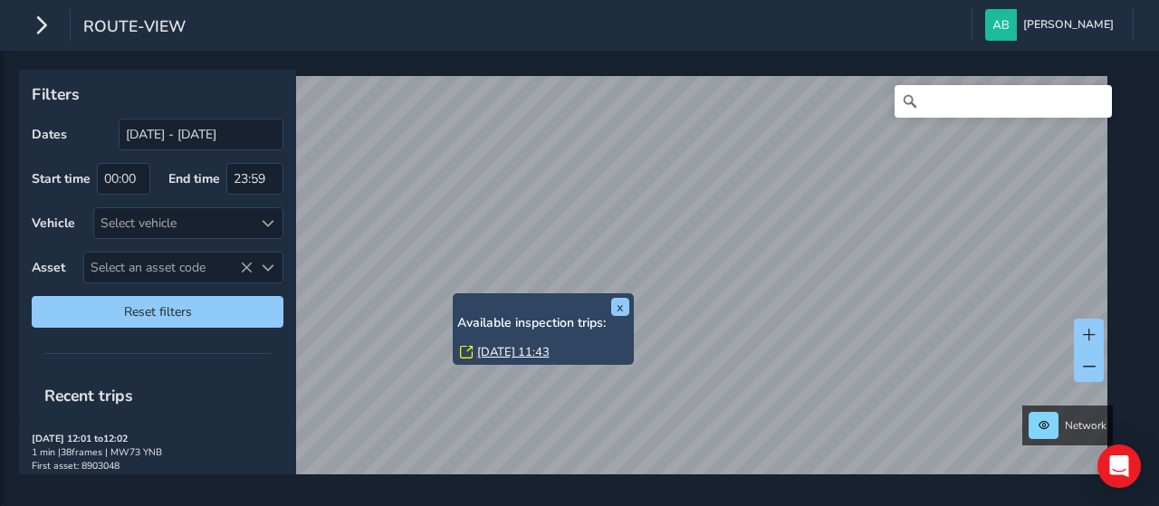
click at [487, 354] on link "[DATE] 11:43" at bounding box center [513, 352] width 72 height 16
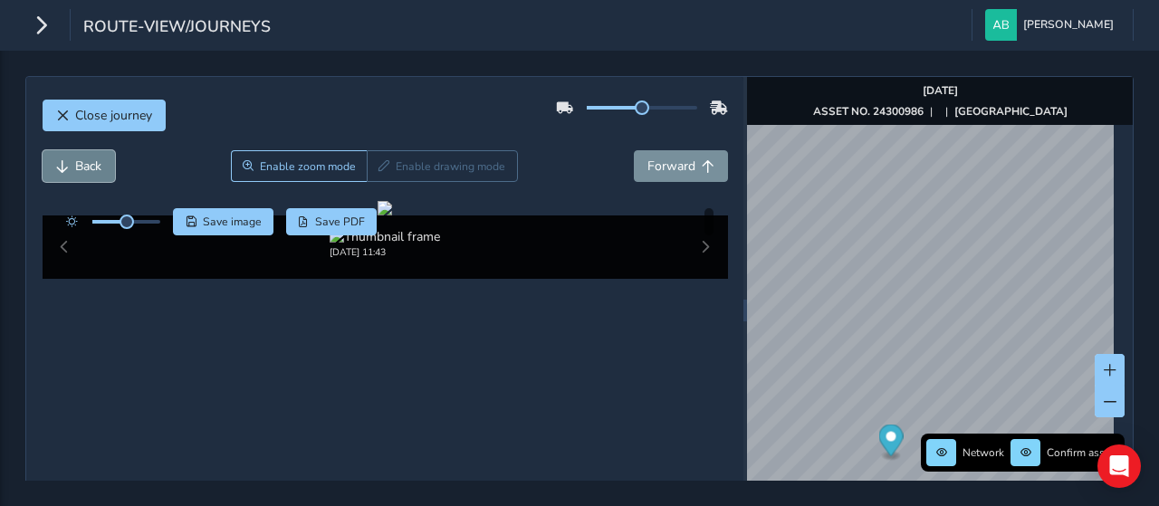
click at [70, 162] on button "Back" at bounding box center [79, 166] width 72 height 32
click at [665, 168] on span "Forward" at bounding box center [671, 166] width 48 height 17
click at [81, 162] on span "Back" at bounding box center [88, 166] width 26 height 17
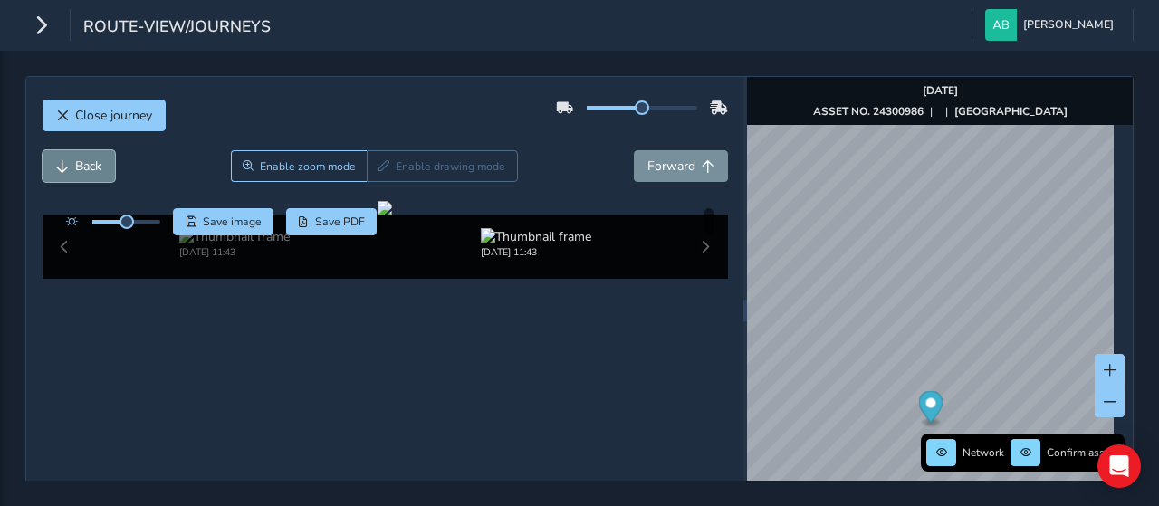
click at [81, 162] on span "Back" at bounding box center [88, 166] width 26 height 17
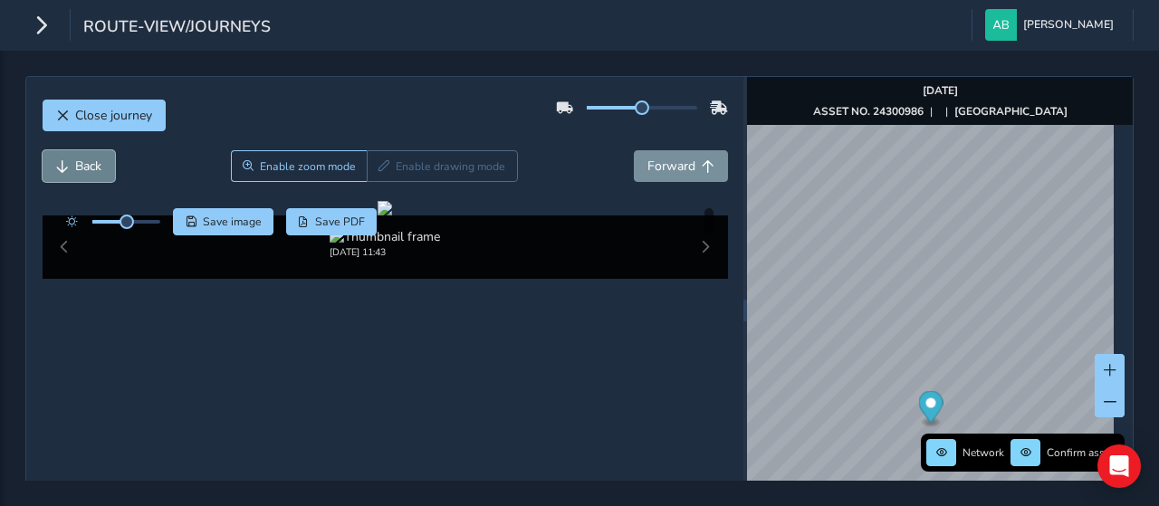
click at [81, 162] on span "Back" at bounding box center [88, 166] width 26 height 17
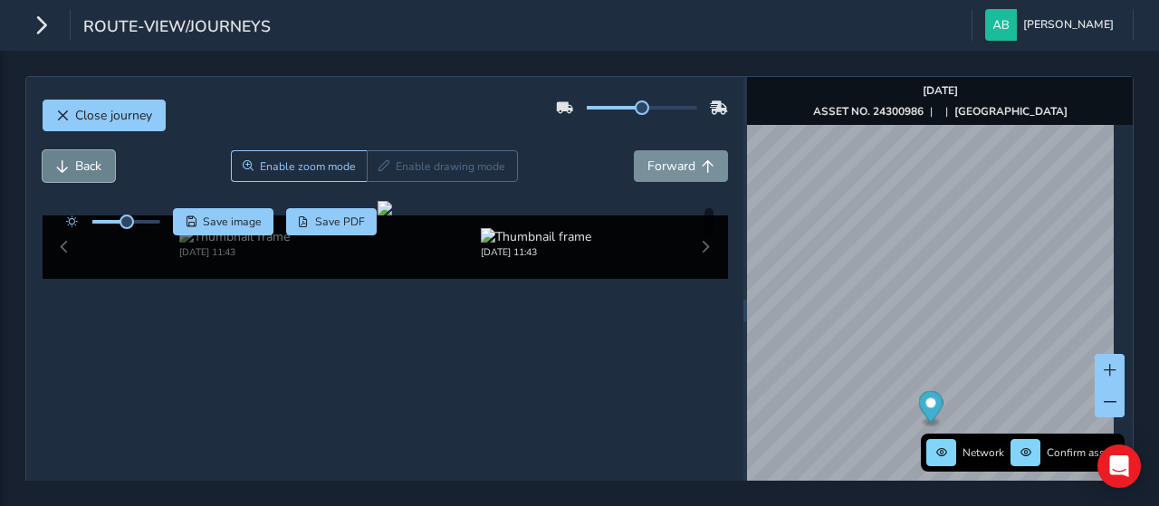
click at [81, 162] on span "Back" at bounding box center [88, 166] width 26 height 17
